Goal: Task Accomplishment & Management: Use online tool/utility

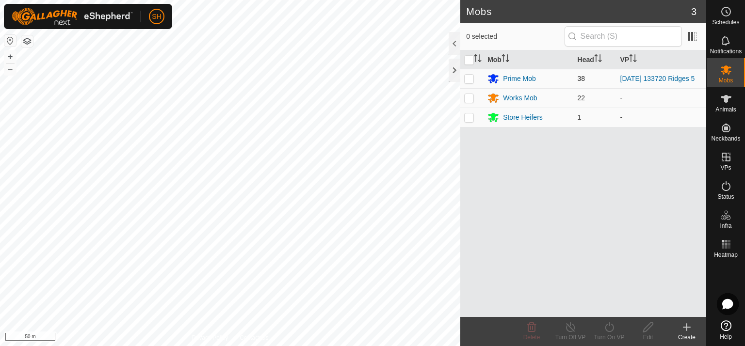
click at [464, 77] on p-checkbox at bounding box center [469, 79] width 10 height 8
checkbox input "true"
click at [461, 42] on div "1 selected" at bounding box center [583, 36] width 246 height 27
click at [454, 42] on div at bounding box center [454, 43] width 12 height 23
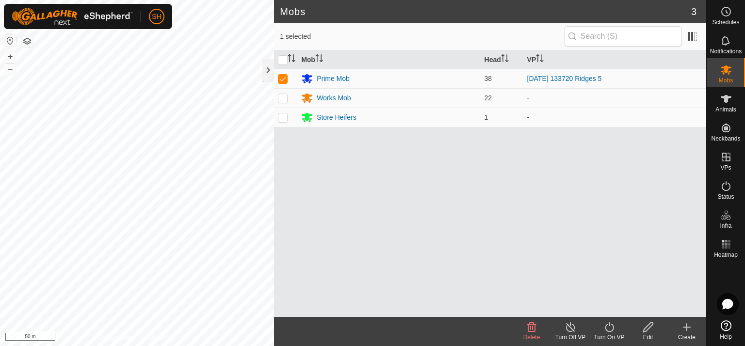
click at [611, 327] on icon at bounding box center [609, 327] width 12 height 12
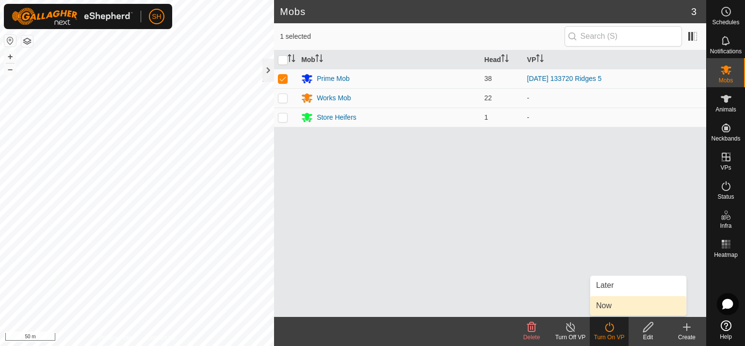
click at [618, 308] on link "Now" at bounding box center [638, 305] width 96 height 19
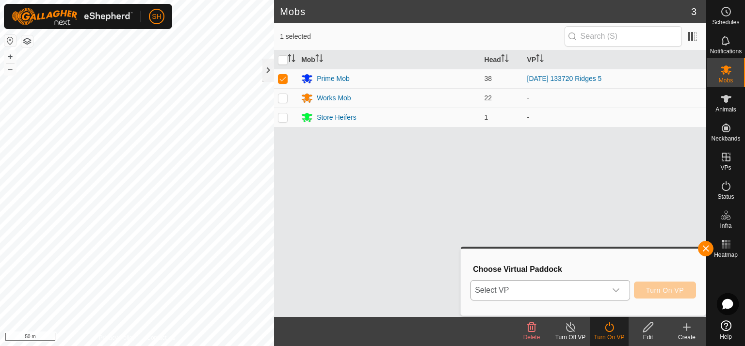
click at [618, 289] on icon "dropdown trigger" at bounding box center [616, 290] width 8 height 8
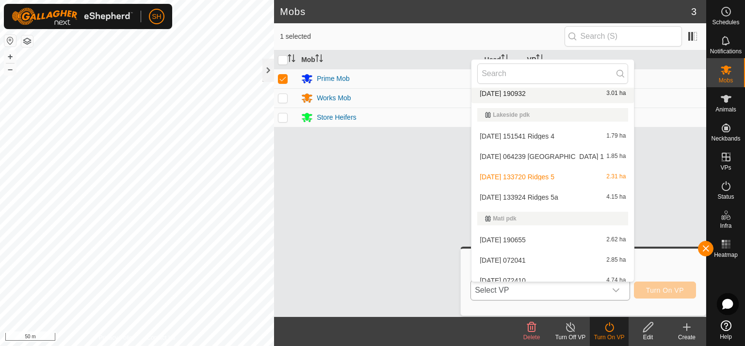
scroll to position [202, 0]
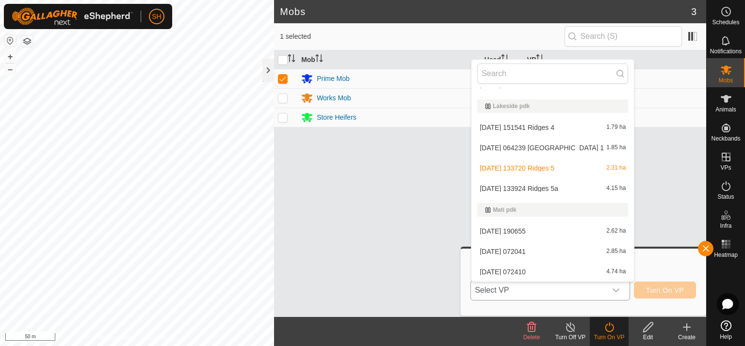
click at [562, 188] on li "[DATE] 133924 Ridges 5a 4.15 ha" at bounding box center [552, 188] width 162 height 19
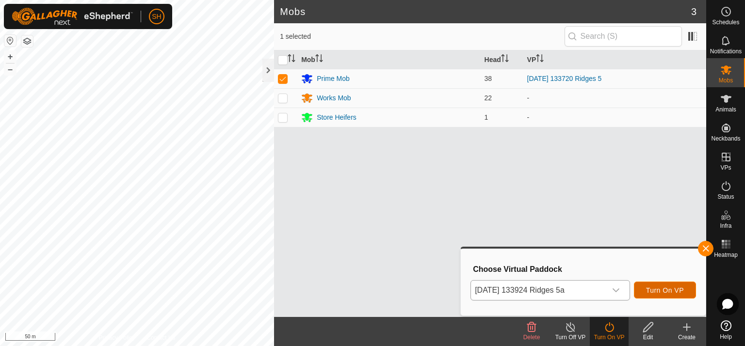
click at [670, 289] on span "Turn On VP" at bounding box center [665, 290] width 38 height 8
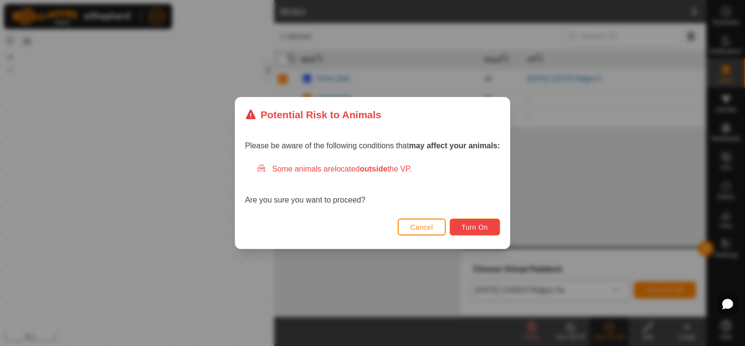
click at [483, 228] on span "Turn On" at bounding box center [474, 227] width 26 height 8
